Goal: Information Seeking & Learning: Learn about a topic

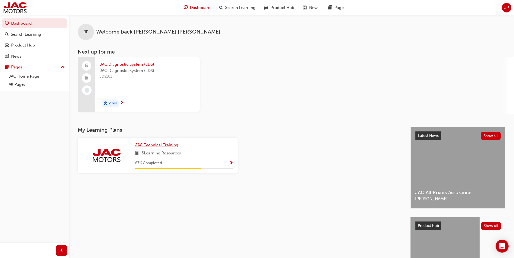
click at [154, 148] on link "JAC Technical Training" at bounding box center [157, 145] width 45 height 6
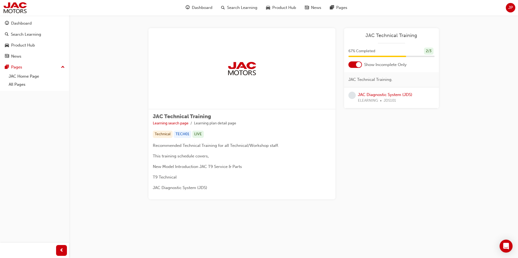
click at [428, 51] on div "2 / 3" at bounding box center [428, 51] width 9 height 7
click at [172, 124] on link "Learning search page" at bounding box center [171, 123] width 36 height 5
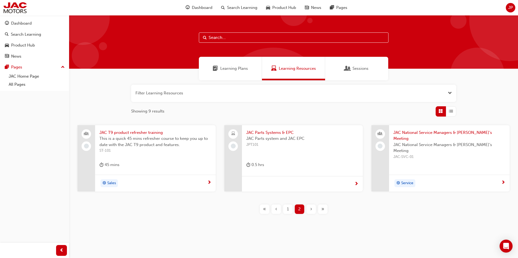
click at [226, 70] on span "Learning Plans" at bounding box center [234, 69] width 28 height 6
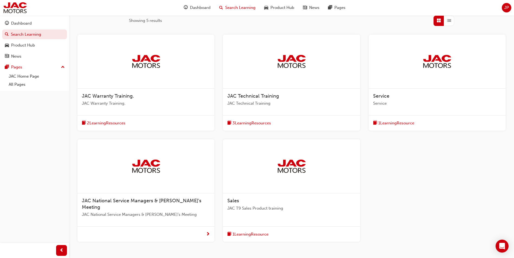
scroll to position [81, 0]
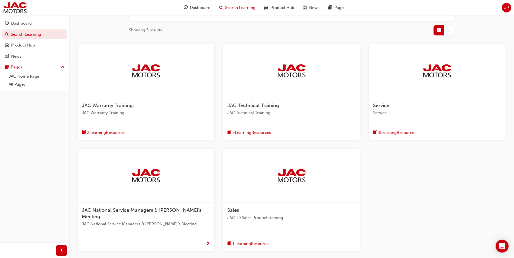
click at [249, 132] on span "3 Learning Resources" at bounding box center [251, 133] width 38 height 6
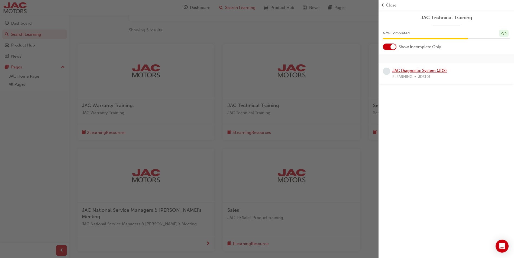
click at [409, 70] on link "JAC Diagnostic System (JDS)" at bounding box center [419, 70] width 54 height 5
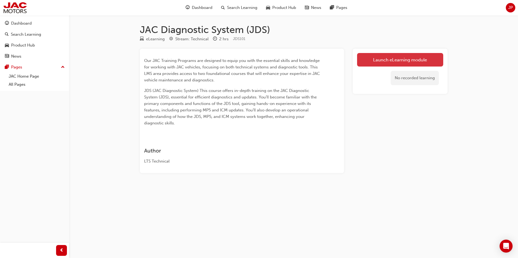
click at [390, 57] on link "Launch eLearning module" at bounding box center [400, 60] width 86 height 14
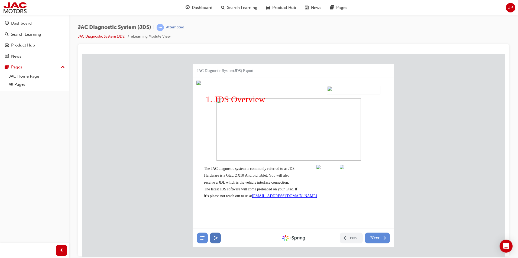
click at [211, 236] on button at bounding box center [215, 238] width 11 height 11
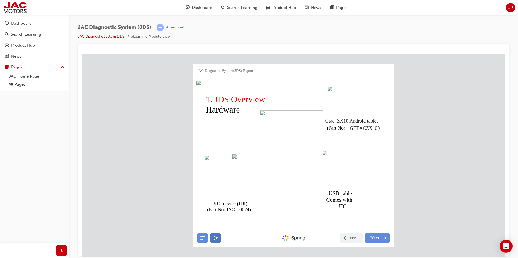
click at [211, 236] on button at bounding box center [215, 238] width 11 height 11
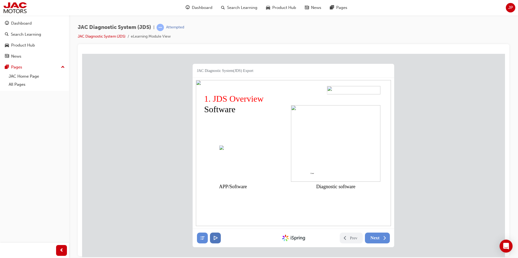
click at [211, 236] on button at bounding box center [215, 238] width 11 height 11
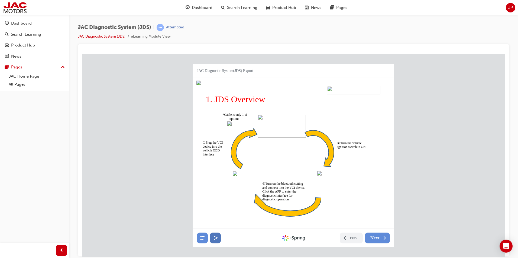
click at [211, 236] on button at bounding box center [215, 238] width 11 height 11
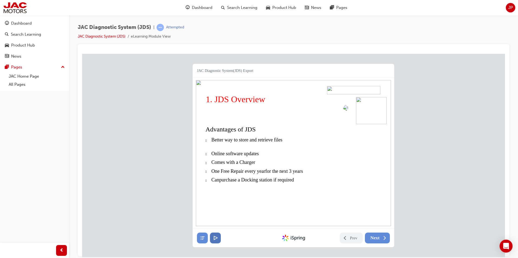
click at [212, 237] on button at bounding box center [215, 238] width 11 height 11
